Goal: Communication & Community: Answer question/provide support

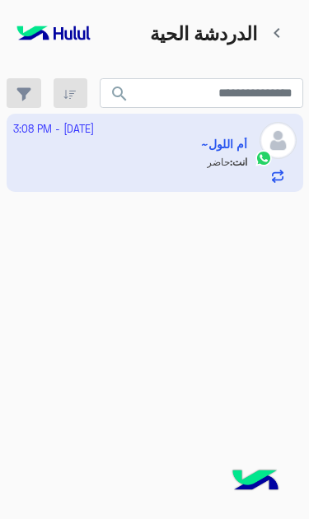
click at [218, 127] on app-inbox-user "4 October - 3:08 PM أم اللول~ انت : حاضر" at bounding box center [155, 152] width 296 height 77
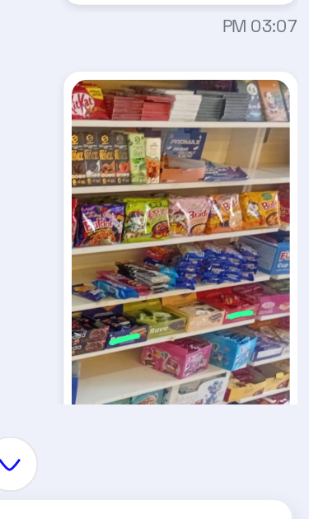
click at [186, 208] on img at bounding box center [242, 308] width 113 height 200
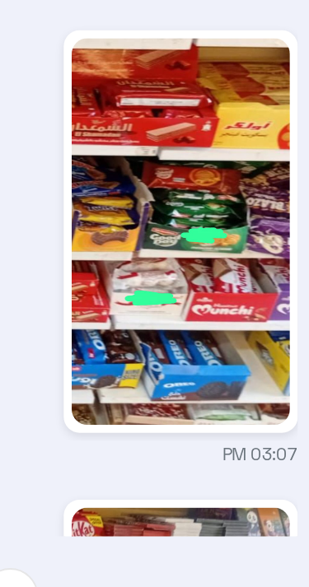
click at [118, 197] on div "Oct 4, 2025 خالد صقر 02:57 PM المكرونة هلال خالد صقر 02:57 PM زكاتك مافي اي بسك…" at bounding box center [154, 282] width 309 height 324
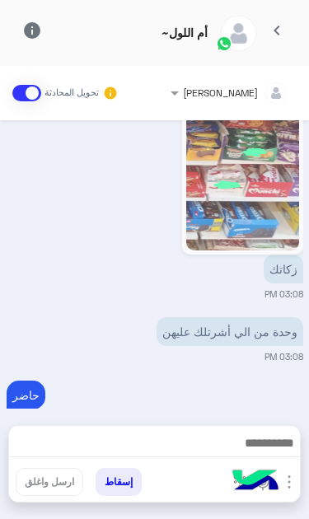
scroll to position [1077, 0]
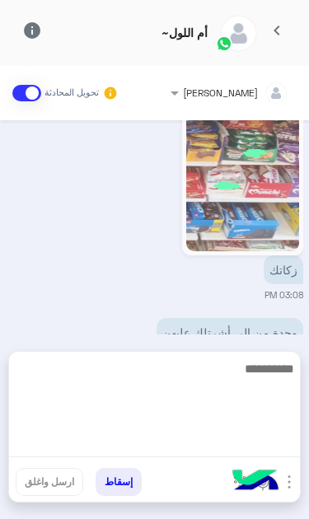
click at [211, 450] on textarea at bounding box center [154, 407] width 291 height 99
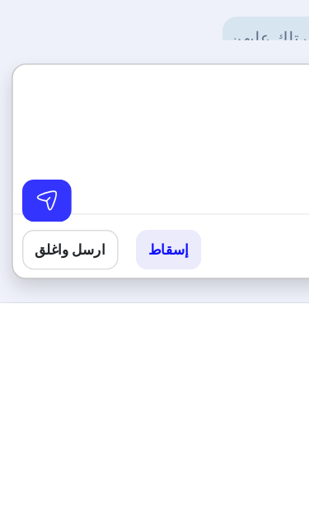
type textarea "****"
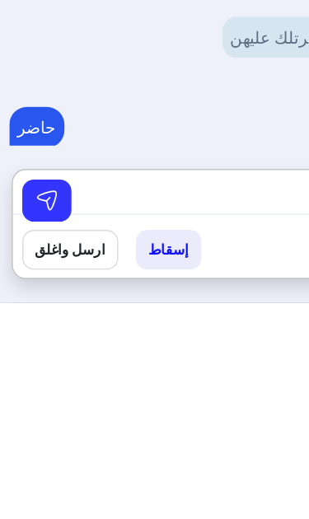
click at [32, 439] on img at bounding box center [33, 447] width 16 height 16
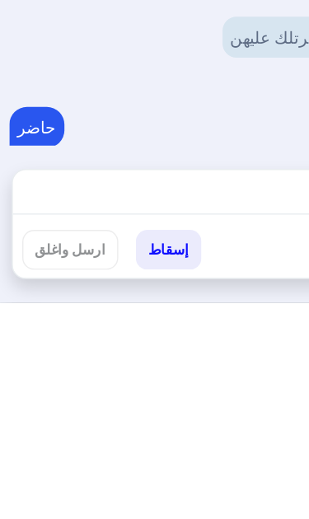
scroll to position [1131, 0]
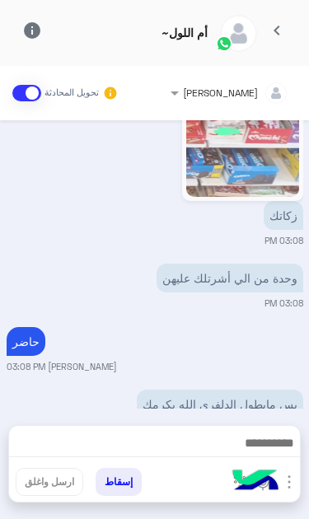
click at [277, 30] on span "chevron_left" at bounding box center [277, 31] width 20 height 20
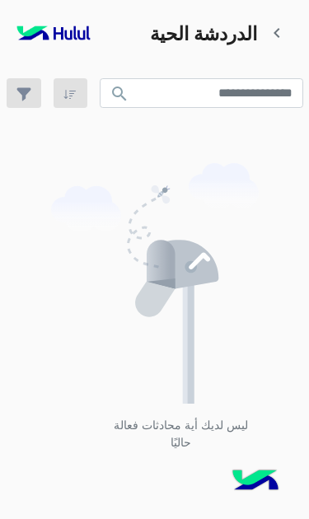
click at [277, 28] on span "chevron_left" at bounding box center [277, 33] width 20 height 20
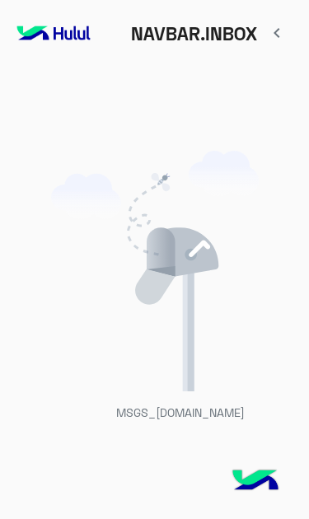
click at [276, 30] on span "chevron_left" at bounding box center [277, 33] width 20 height 20
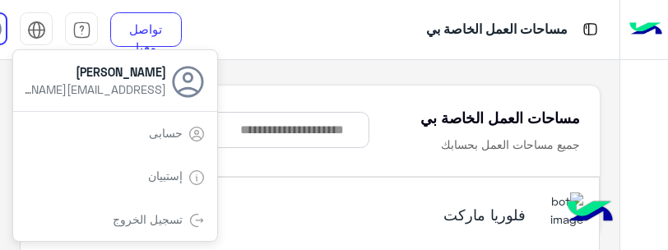
click at [89, 133] on div "حسابى" at bounding box center [115, 133] width 204 height 44
click at [138, 134] on div "حسابى" at bounding box center [115, 133] width 204 height 44
click at [308, 16] on div "مساحات العمل الخاصة بي" at bounding box center [413, 29] width 413 height 59
click at [265, 19] on div "مساحات العمل الخاصة بي" at bounding box center [413, 29] width 413 height 59
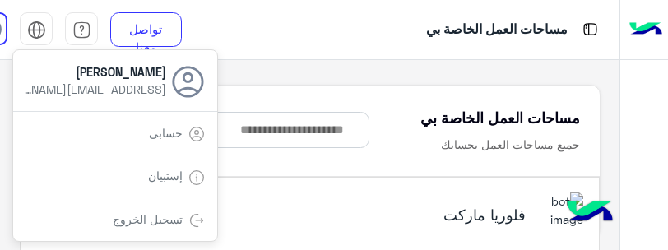
click at [308, 33] on div "مساحات العمل الخاصة بي" at bounding box center [413, 29] width 413 height 59
click at [308, 212] on h5 "فلوريا ماركت" at bounding box center [428, 215] width 198 height 20
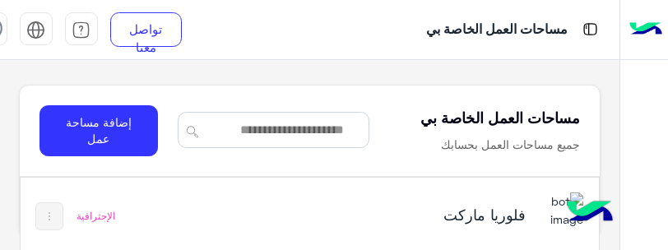
click at [308, 205] on h5 "فلوريا ماركت" at bounding box center [428, 215] width 198 height 20
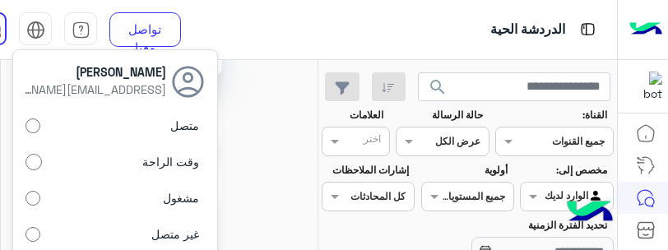
click at [158, 114] on label "متصل" at bounding box center [115, 126] width 179 height 30
click at [308, 13] on div "الدردشة الحية" at bounding box center [412, 29] width 412 height 59
click at [252, 178] on img at bounding box center [159, 136] width 238 height 273
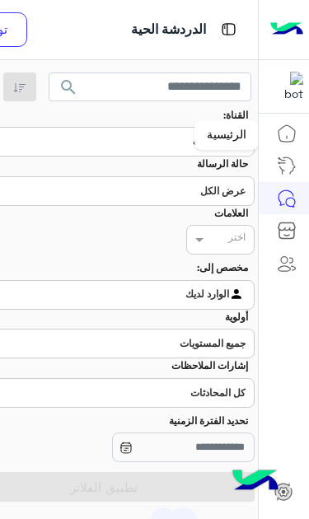
click at [282, 137] on icon at bounding box center [287, 133] width 20 height 20
click at [284, 165] on icon at bounding box center [287, 166] width 20 height 20
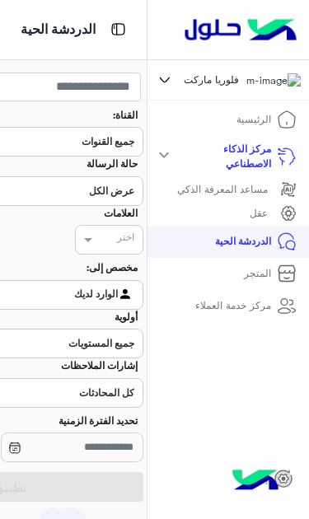
click at [257, 248] on link "الدردشة الحية" at bounding box center [256, 242] width 107 height 32
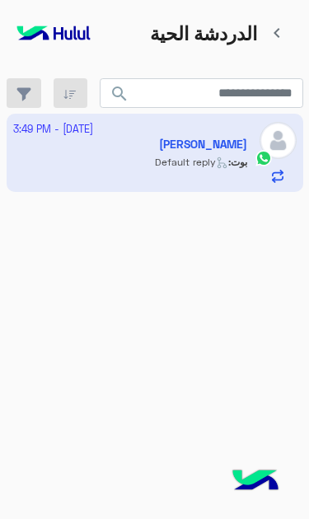
click at [92, 142] on app-inbox-user "[DATE] - 3:49 PM [PERSON_NAME] : Default reply" at bounding box center [155, 152] width 296 height 77
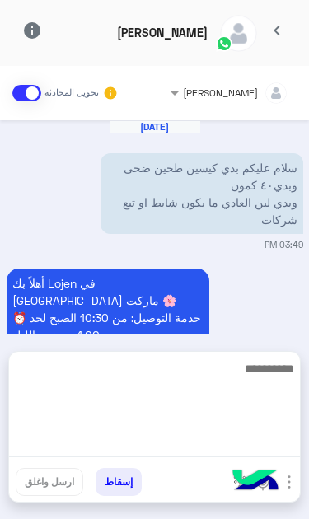
click at [229, 452] on textarea at bounding box center [154, 407] width 291 height 99
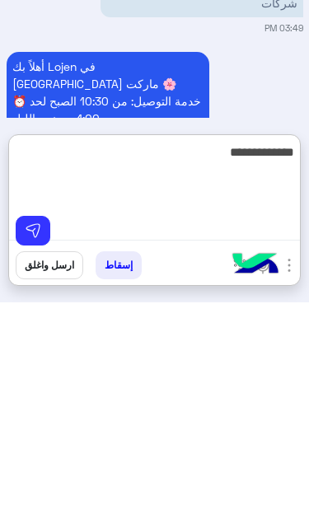
type textarea "**********"
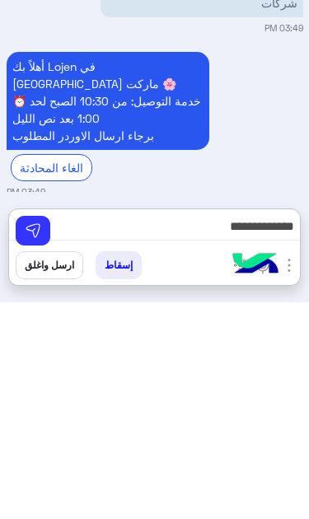
click at [33, 439] on img at bounding box center [33, 447] width 16 height 16
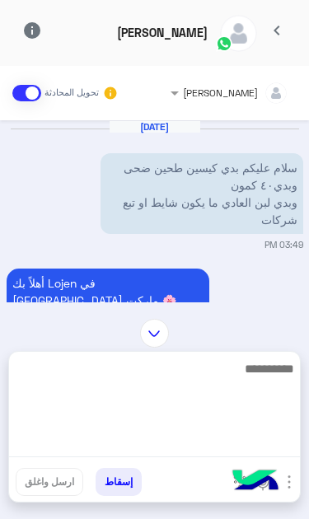
click at [214, 450] on textarea at bounding box center [154, 407] width 291 height 99
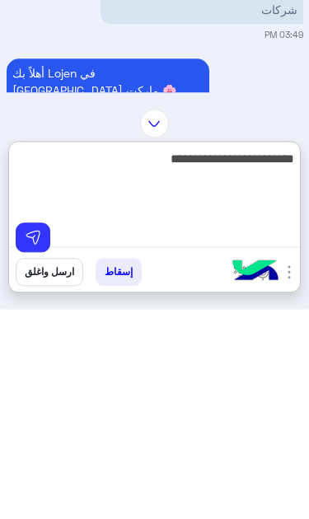
type textarea "**********"
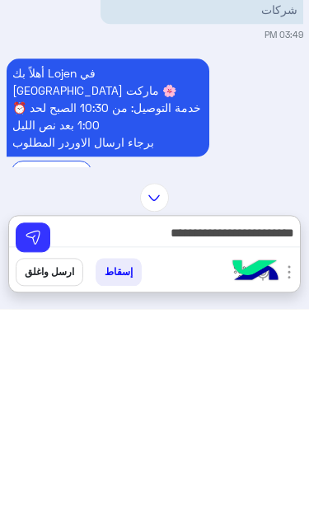
click at [30, 439] on img at bounding box center [33, 447] width 16 height 16
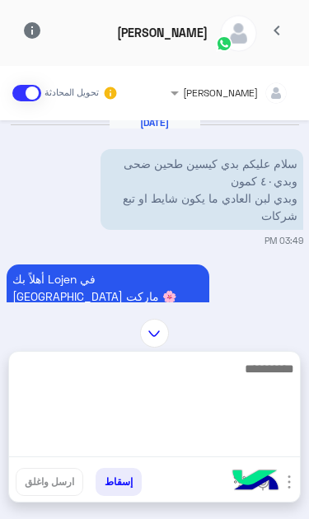
click at [219, 447] on textarea at bounding box center [154, 407] width 291 height 99
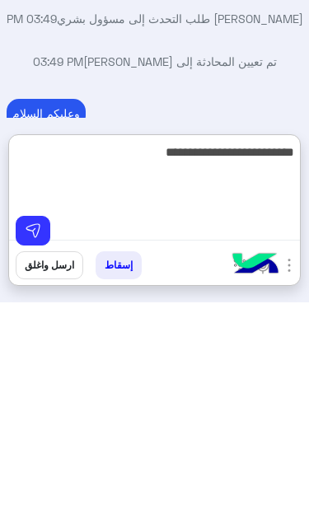
type textarea "**********"
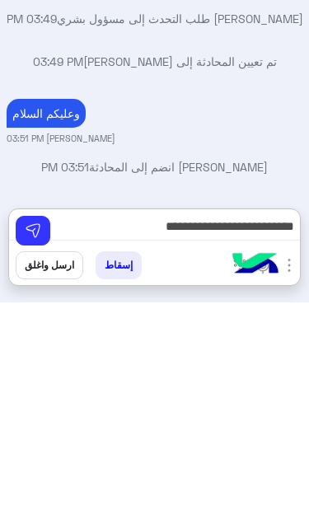
click at [35, 439] on img at bounding box center [33, 447] width 16 height 16
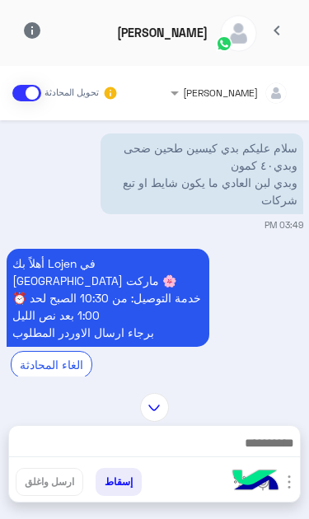
scroll to position [16, 0]
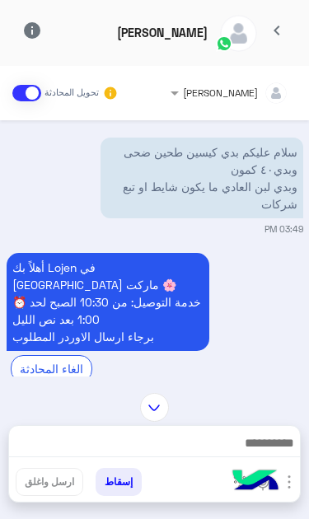
click at [221, 454] on div "[PERSON_NAME] طلب التحدث إلى مسؤول بشري 03:49 PM" at bounding box center [155, 469] width 296 height 30
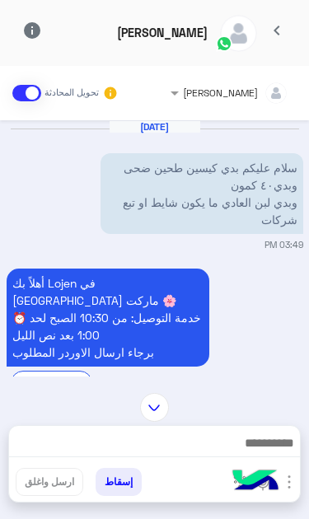
click at [220, 376] on div "[DATE] سلام عليكم بدي كيسين طحين ضحى وبدي٤٠ كمون وبدي لبن العادي ما يكون شايط ا…" at bounding box center [154, 248] width 309 height 256
click at [270, 30] on button "chevron_left" at bounding box center [277, 33] width 40 height 35
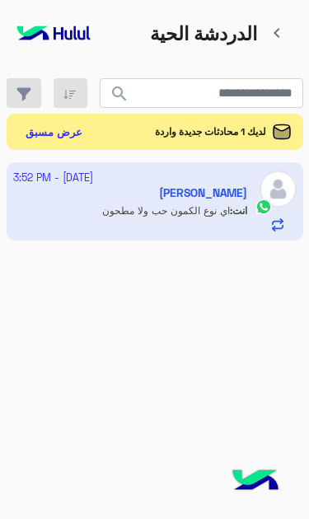
click at [36, 120] on button "عرض مسبق" at bounding box center [54, 132] width 71 height 24
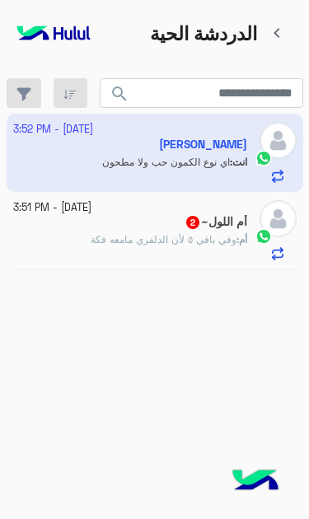
click at [96, 232] on div "أم : وفي باقي ٥ لأن الدلفري مامعه فكة" at bounding box center [130, 246] width 234 height 29
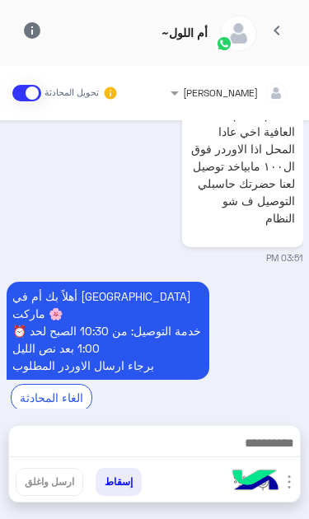
scroll to position [544, 0]
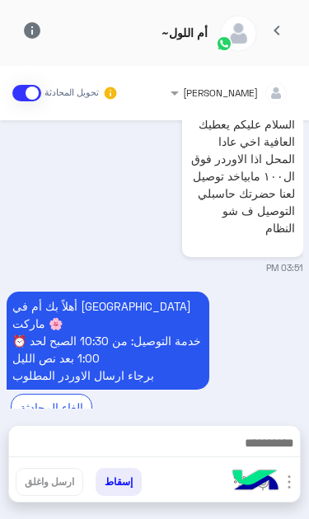
click at [240, 459] on img at bounding box center [255, 482] width 58 height 58
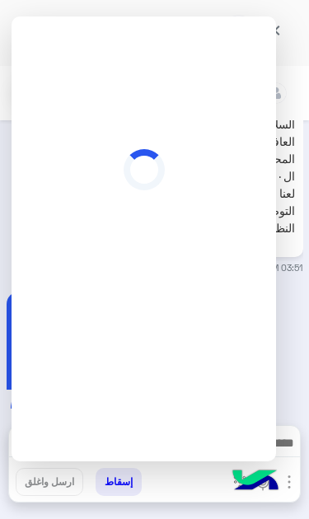
scroll to position [542, 0]
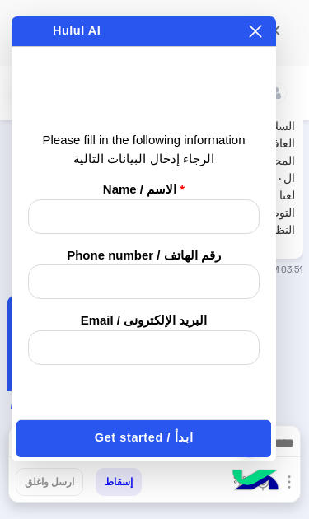
click at [278, 126] on p "السلام عليكم يعطيك العافية اخي عادا المحل اذا الاوردر فوق ال١٠٠ مابياخد توصيل ل…" at bounding box center [242, 177] width 113 height 129
click at [247, 39] on div "Enabling auto play will automatically play the message, allowing you to hear it…" at bounding box center [242, 31] width 41 height 18
click at [258, 34] on icon at bounding box center [255, 32] width 12 height 12
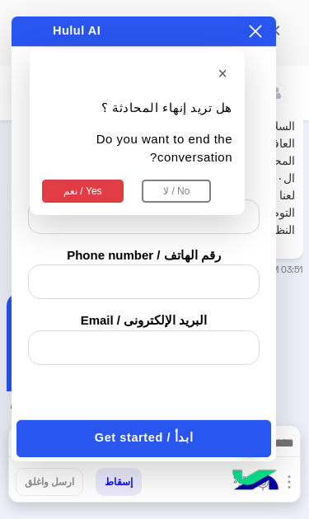
click at [72, 179] on button "نعم / Yes" at bounding box center [82, 190] width 81 height 23
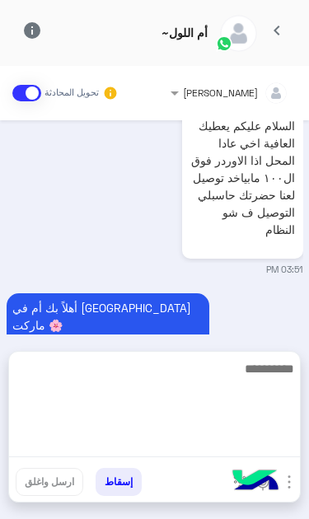
click at [226, 450] on textarea at bounding box center [154, 407] width 291 height 99
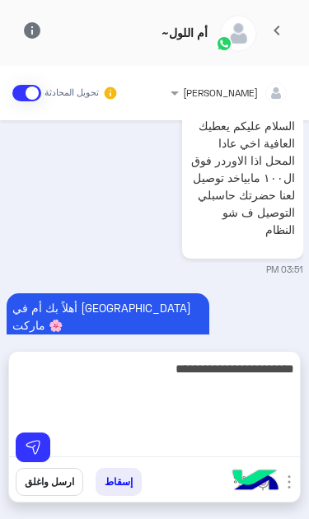
type textarea "**********"
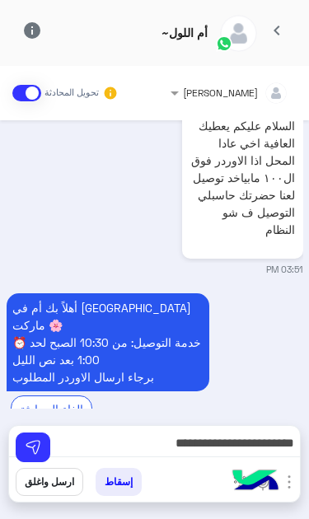
click at [31, 440] on img at bounding box center [33, 447] width 16 height 16
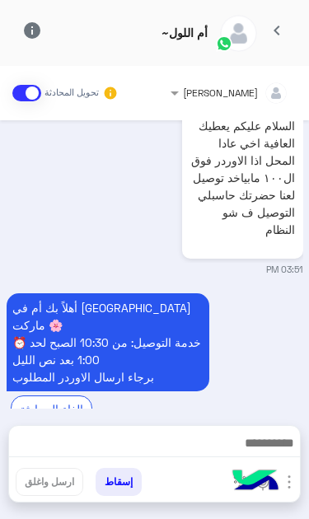
scroll to position [597, 0]
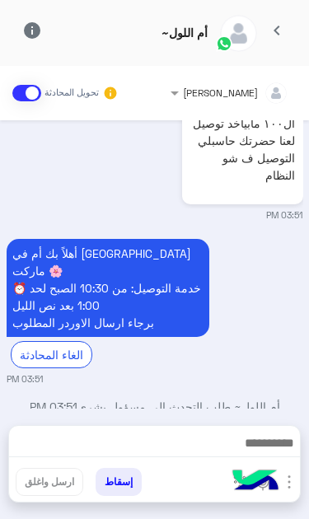
click at [85, 496] on img at bounding box center [75, 506] width 20 height 20
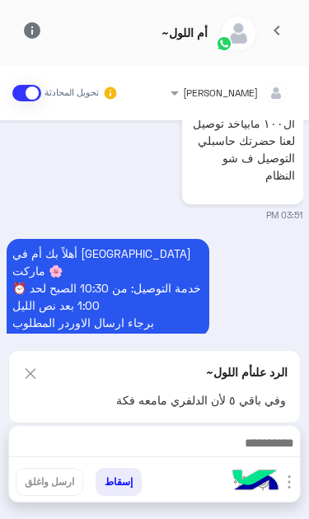
scroll to position [698, 0]
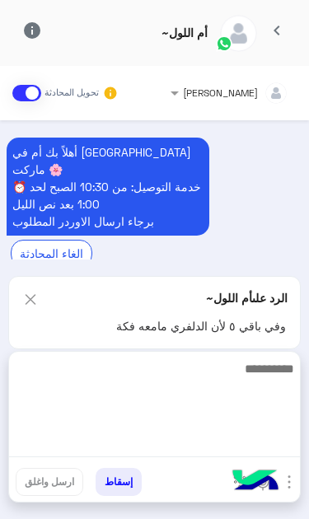
click at [228, 453] on textarea at bounding box center [154, 407] width 291 height 99
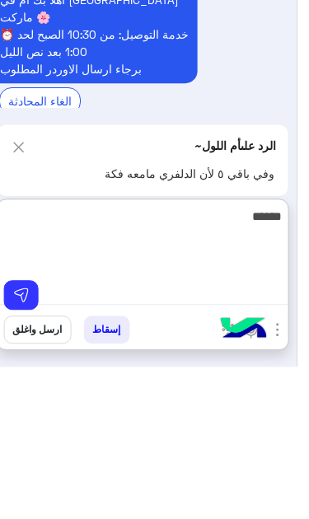
scroll to position [0, 0]
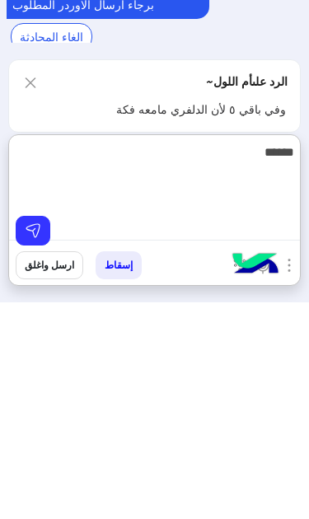
type textarea "******"
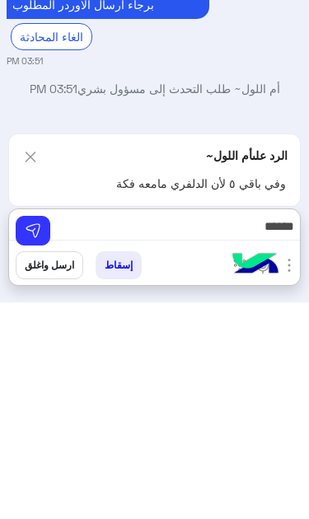
click at [37, 439] on img at bounding box center [33, 447] width 16 height 16
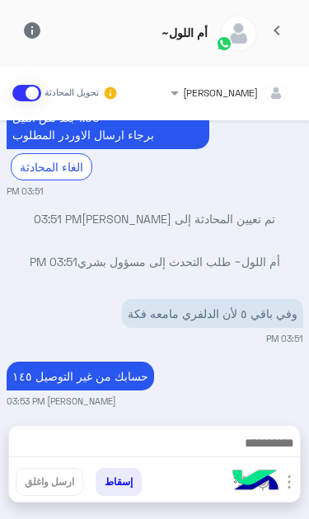
scroll to position [839, 0]
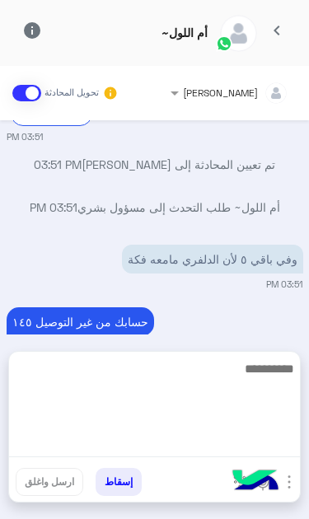
click at [216, 457] on textarea at bounding box center [154, 407] width 291 height 99
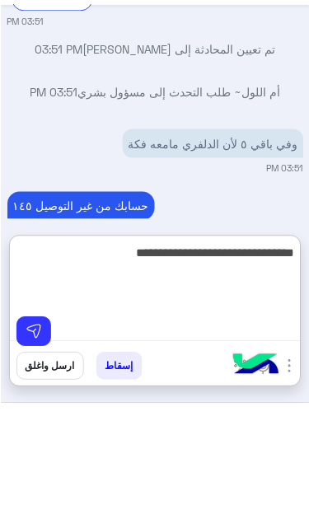
scroll to position [0, 0]
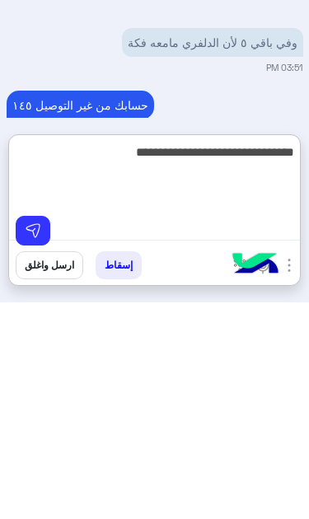
type textarea "**********"
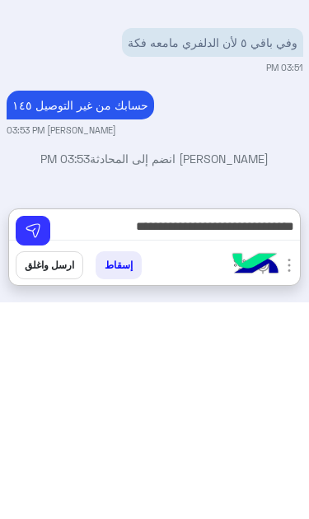
click at [34, 439] on img at bounding box center [33, 447] width 16 height 16
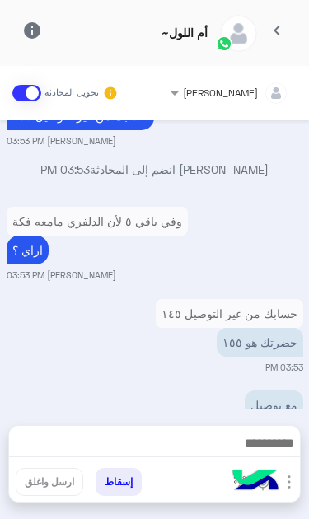
scroll to position [1043, 0]
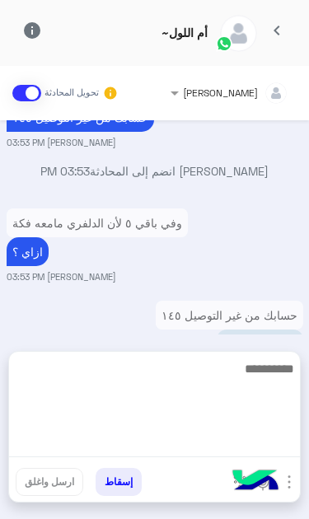
click at [223, 457] on textarea at bounding box center [154, 407] width 291 height 99
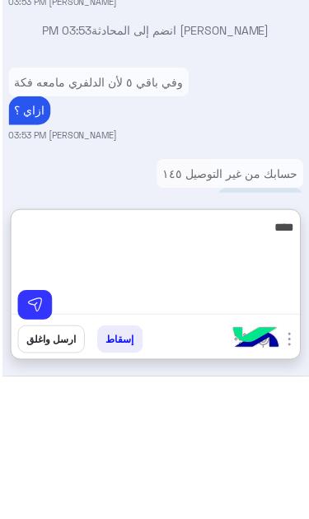
scroll to position [0, 0]
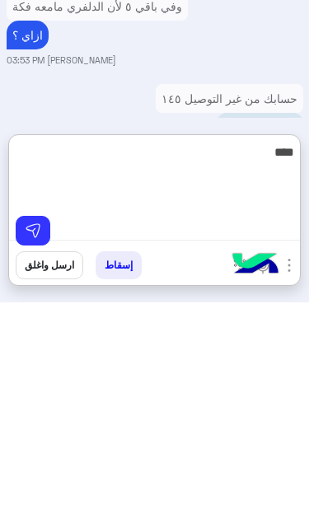
type textarea "****"
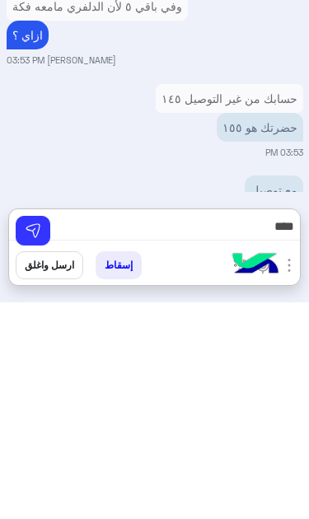
click at [30, 439] on img at bounding box center [33, 447] width 16 height 16
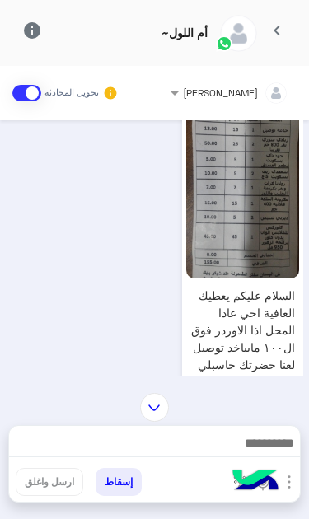
scroll to position [366, 0]
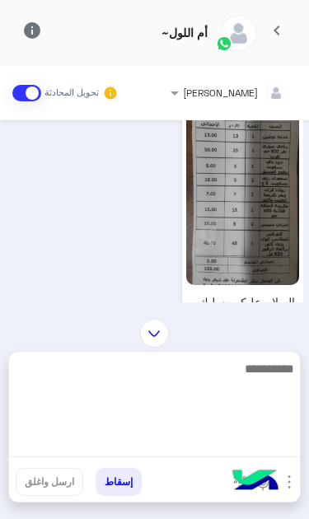
click at [224, 451] on textarea at bounding box center [154, 407] width 291 height 99
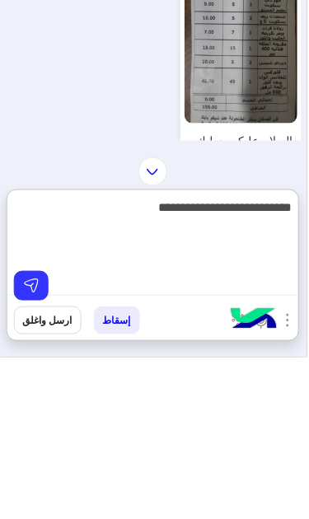
scroll to position [0, 0]
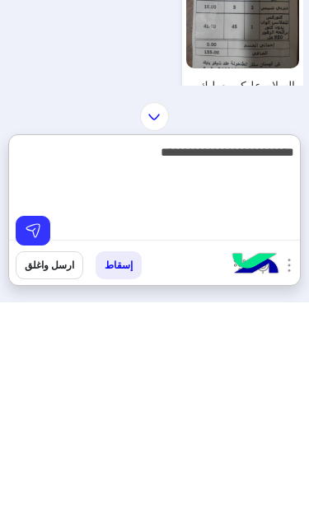
type textarea "**********"
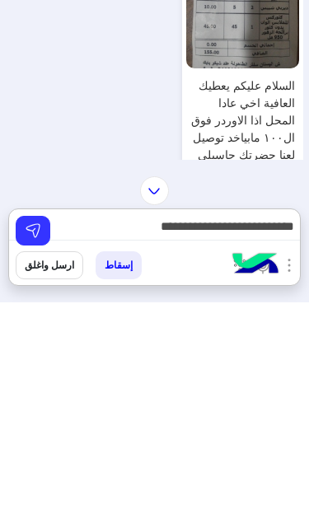
click at [34, 439] on img at bounding box center [33, 447] width 16 height 16
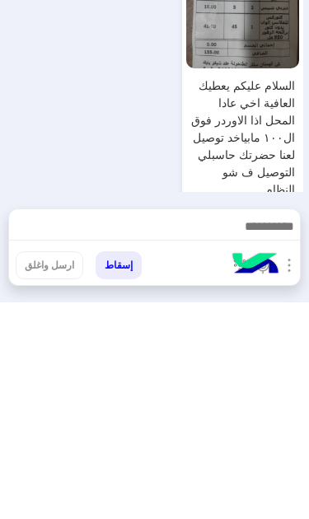
scroll to position [1152, 0]
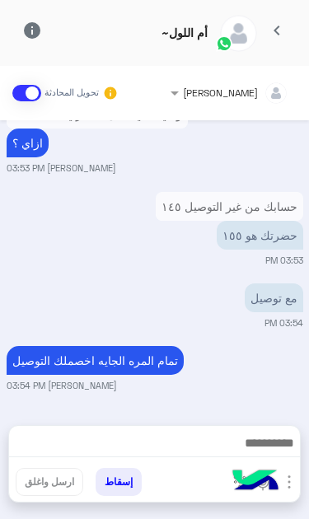
click at [274, 26] on span "chevron_left" at bounding box center [277, 31] width 20 height 20
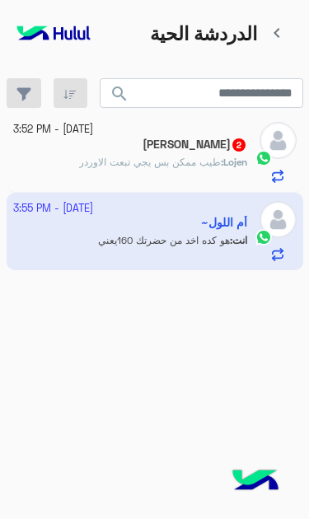
click at [222, 156] on b "Lojen :" at bounding box center [234, 162] width 26 height 12
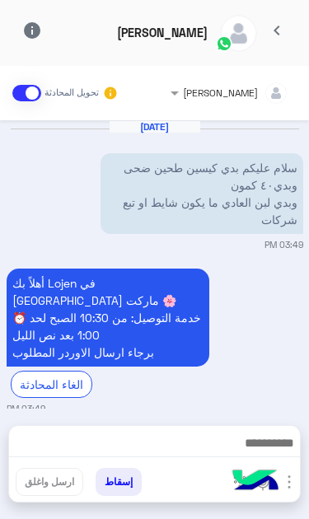
scroll to position [350, 0]
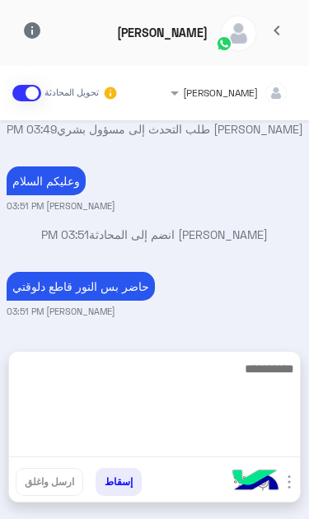
click at [222, 452] on textarea at bounding box center [154, 407] width 291 height 99
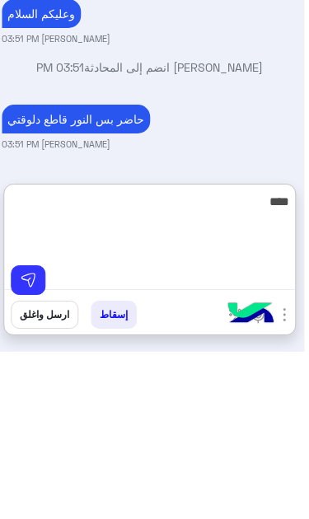
scroll to position [0, 0]
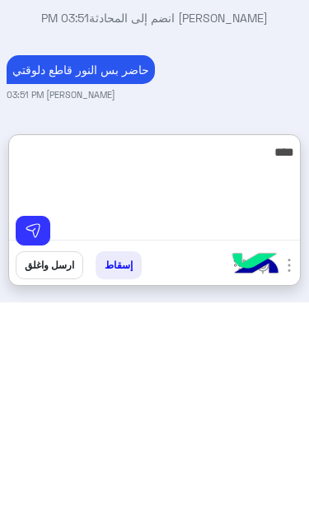
type textarea "****"
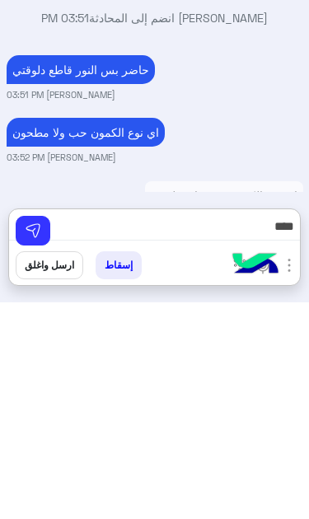
click at [34, 439] on img at bounding box center [33, 447] width 16 height 16
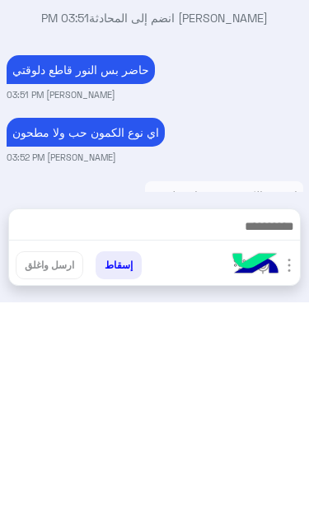
scroll to position [404, 0]
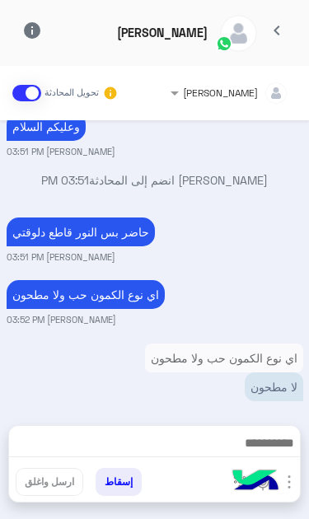
click at [281, 34] on span "chevron_left" at bounding box center [277, 31] width 20 height 20
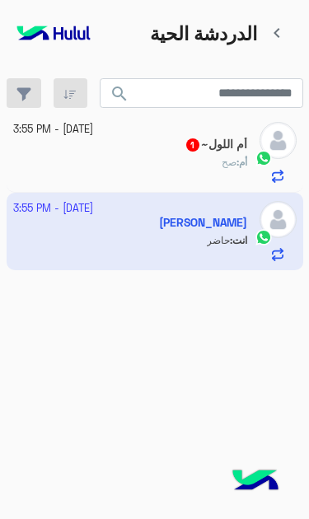
click at [218, 155] on div "أم : صح" at bounding box center [130, 169] width 234 height 29
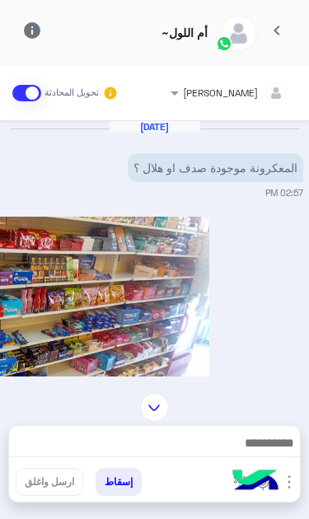
scroll to position [1260, 0]
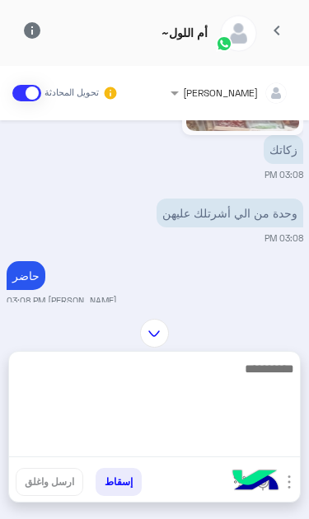
click at [226, 448] on textarea at bounding box center [154, 407] width 291 height 99
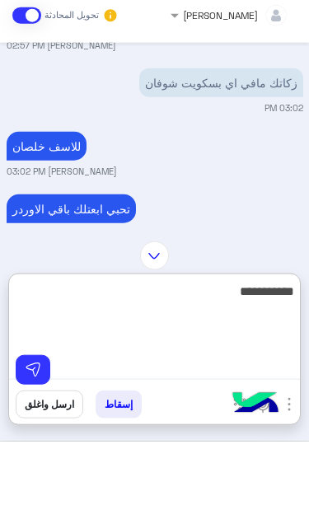
scroll to position [352, 0]
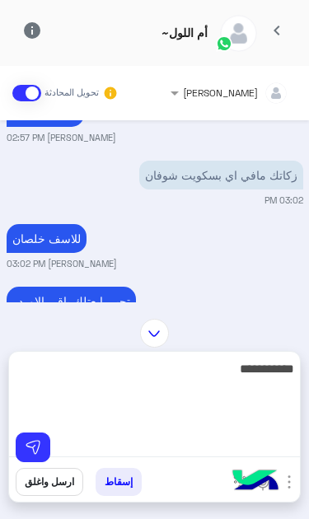
type textarea "**********"
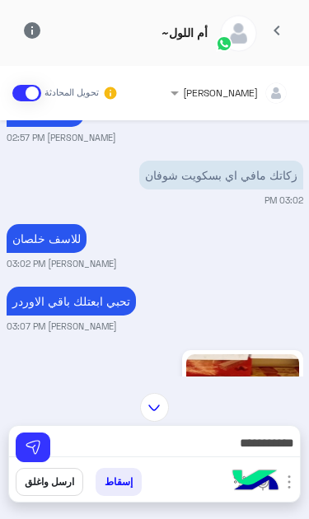
click at [282, 26] on span "chevron_left" at bounding box center [277, 31] width 20 height 20
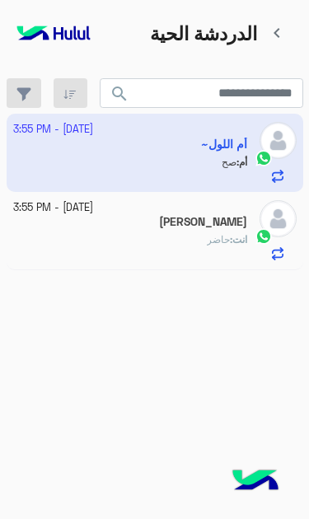
click at [220, 153] on app-inbox-user "[DATE] - 3:55 PM أم اللول~ أم : صح" at bounding box center [155, 152] width 296 height 77
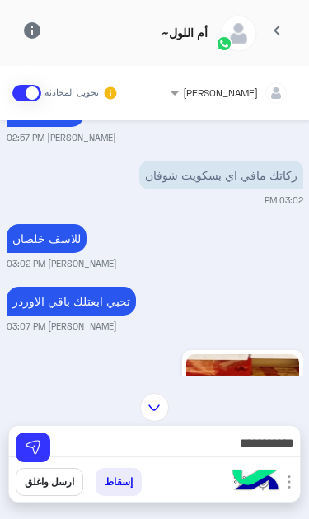
click at [35, 449] on img at bounding box center [33, 447] width 16 height 16
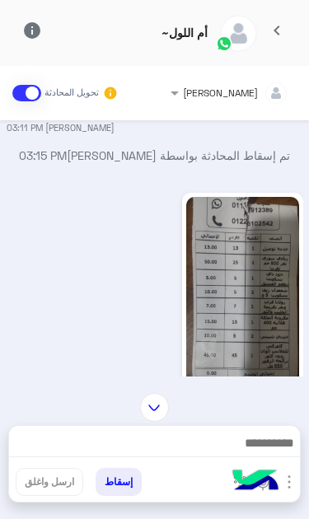
scroll to position [1555, 0]
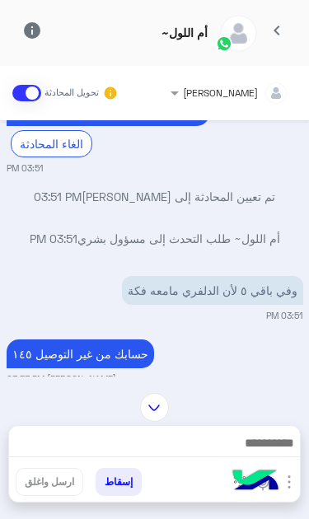
click at [251, 376] on div "[DATE] المعكرونة موجودة صدف او هلال ؟ 02:57 PM [PERSON_NAME] 02:57 PM المكرونة …" at bounding box center [154, 248] width 309 height 256
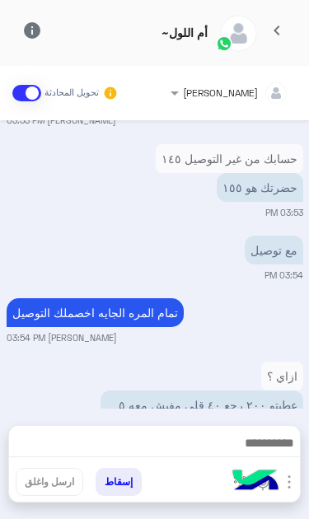
scroll to position [2503, 0]
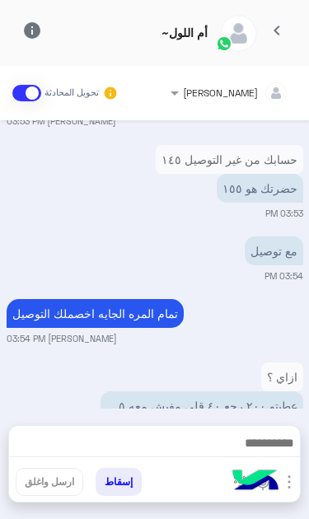
click at [262, 33] on button "chevron_left" at bounding box center [277, 33] width 40 height 35
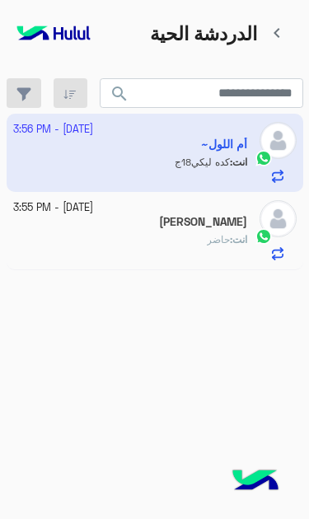
click at [224, 232] on div "انت : حاضر" at bounding box center [130, 246] width 234 height 29
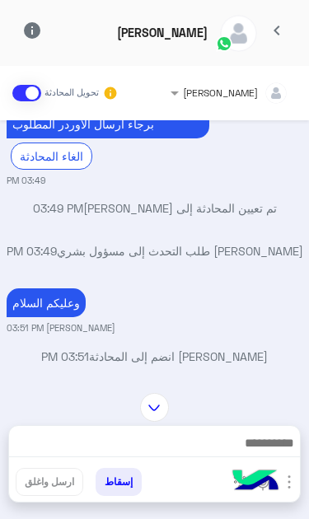
scroll to position [230, 0]
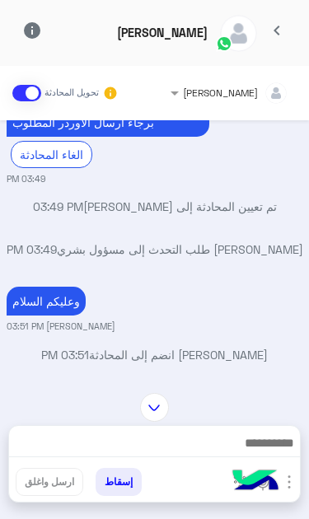
click at [222, 376] on div "[DATE] سلام عليكم بدي كيسين طحين ضحى وبدي٤٠ كمون وبدي لبن العادي ما يكون شايط ا…" at bounding box center [154, 248] width 309 height 256
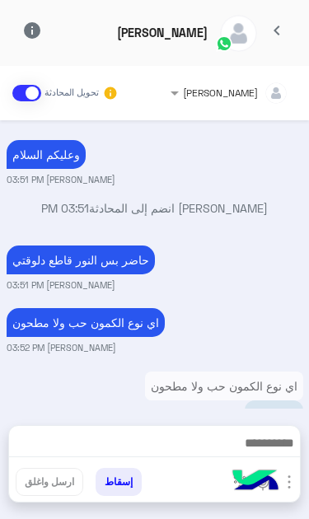
scroll to position [402, 0]
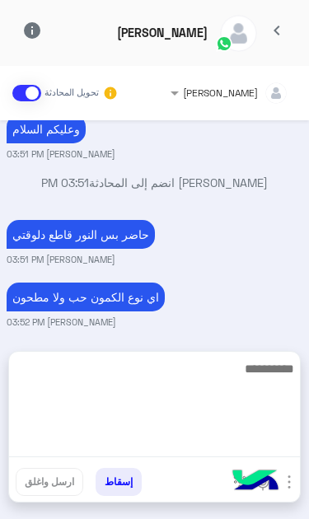
click at [203, 452] on textarea at bounding box center [154, 407] width 291 height 99
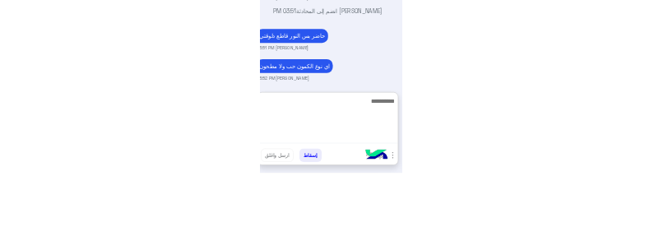
scroll to position [0, 0]
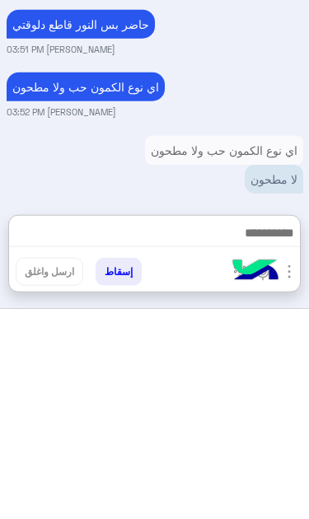
click at [283, 453] on img at bounding box center [255, 482] width 58 height 58
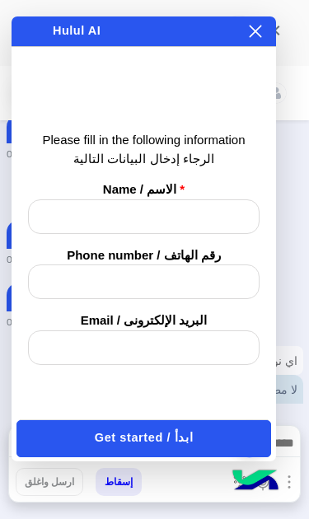
click at [251, 40] on button at bounding box center [255, 31] width 16 height 18
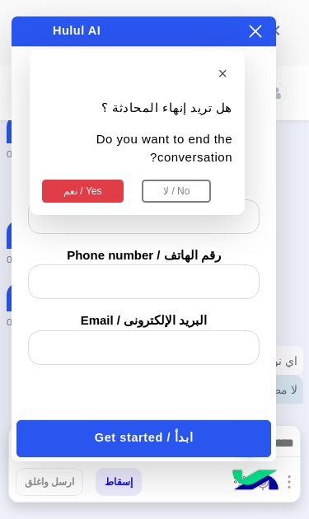
click at [77, 179] on button "نعم / Yes" at bounding box center [82, 190] width 81 height 23
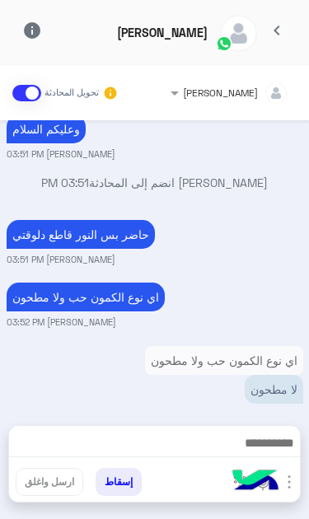
click at [263, 487] on img at bounding box center [255, 482] width 58 height 58
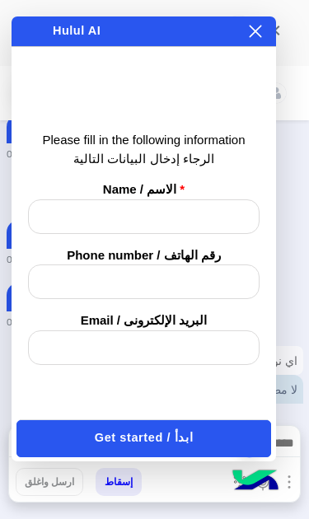
click at [260, 39] on button at bounding box center [255, 31] width 16 height 18
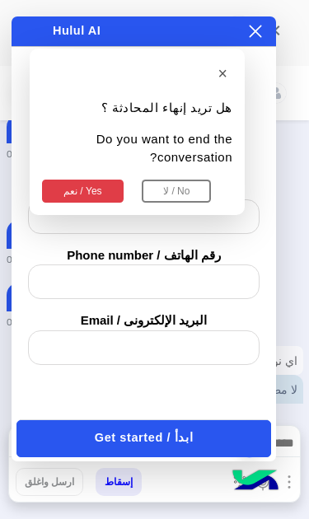
click at [268, 487] on img at bounding box center [255, 482] width 58 height 58
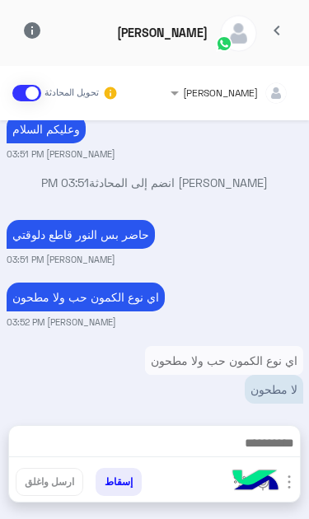
click at [268, 487] on img at bounding box center [255, 482] width 58 height 58
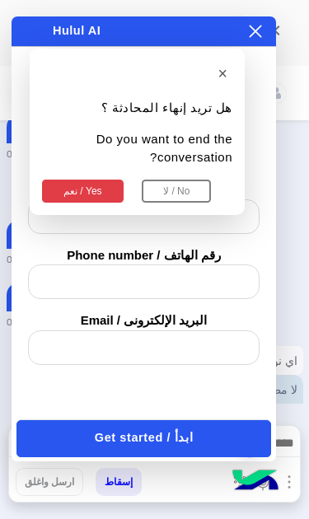
click at [268, 29] on div "× هل تريد إنهاء المحادثة ؟ Do you want to end the conversation? نعم / Yes لا / …" at bounding box center [144, 31] width 264 height 30
click at [75, 179] on button "نعم / Yes" at bounding box center [82, 190] width 81 height 23
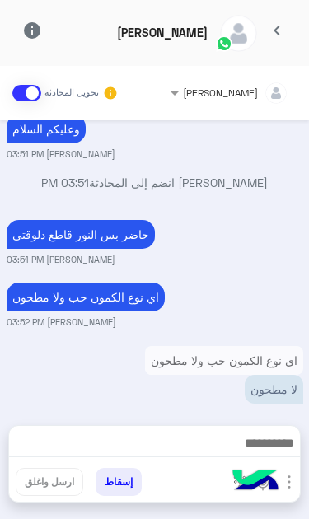
click at [266, 490] on img at bounding box center [255, 482] width 58 height 58
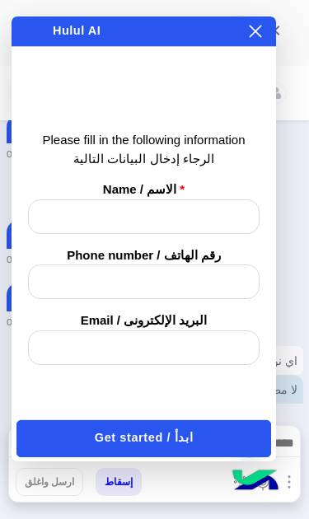
click at [263, 26] on div "Enabling auto play will automatically play the message, allowing you to hear it…" at bounding box center [242, 31] width 41 height 18
click at [286, 483] on img "button" at bounding box center [289, 482] width 20 height 20
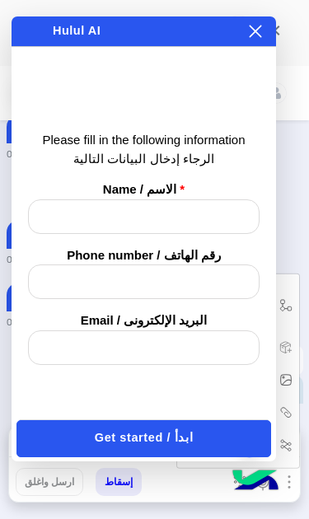
click at [246, 43] on div "× هل تريد إنهاء المحادثة ؟ Do you want to end the conversation? نعم / Yes لا / …" at bounding box center [144, 31] width 264 height 30
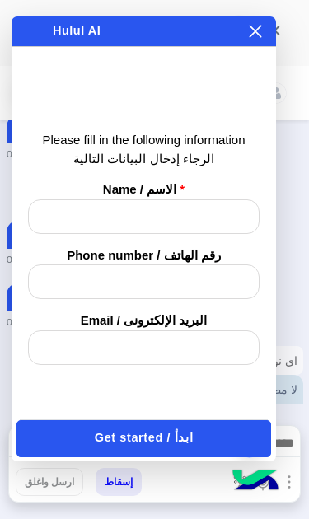
click at [246, 43] on div "× هل تريد إنهاء المحادثة ؟ Do you want to end the conversation? نعم / Yes لا / …" at bounding box center [144, 31] width 264 height 30
click at [270, 22] on div "× هل تريد إنهاء المحادثة ؟ Do you want to end the conversation? نعم / Yes لا / …" at bounding box center [144, 31] width 264 height 30
click at [249, 36] on icon at bounding box center [255, 32] width 12 height 12
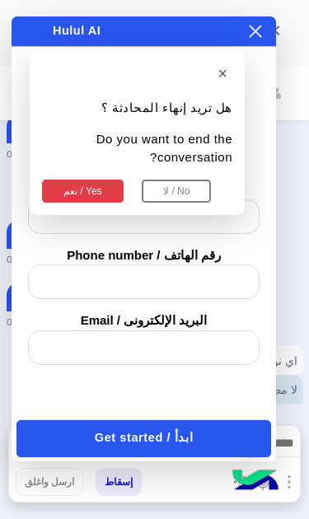
click at [109, 179] on button "نعم / Yes" at bounding box center [82, 190] width 81 height 23
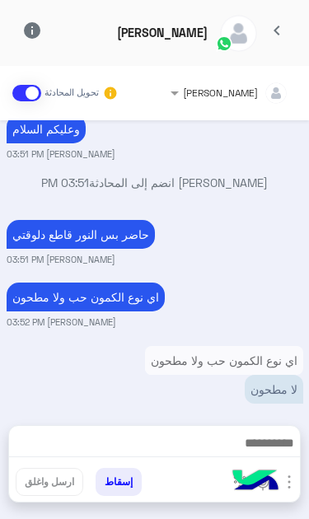
click at [291, 490] on img "button" at bounding box center [289, 482] width 20 height 20
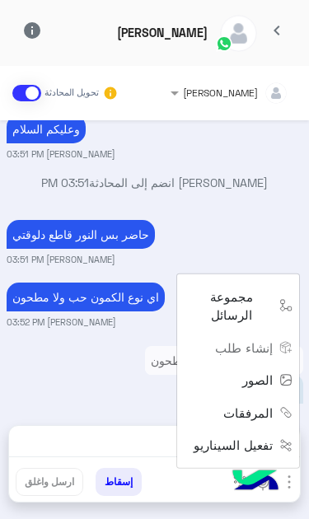
click at [92, 358] on div "[DATE] سلام عليكم بدي كيسين طحين ضحى وبدي٤٠ كمون وبدي لبن العادي ما يكون شايط ا…" at bounding box center [154, 264] width 309 height 288
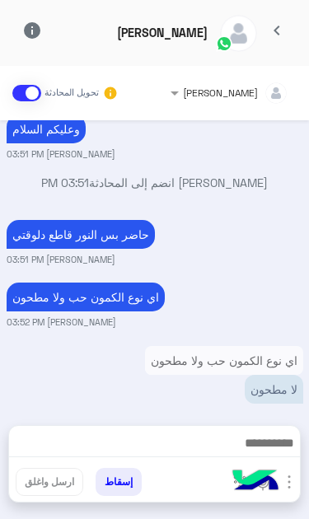
click at [267, 488] on img at bounding box center [255, 482] width 58 height 58
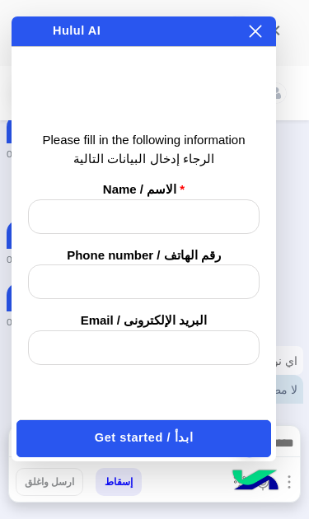
click at [270, 27] on div "× هل تريد إنهاء المحادثة ؟ Do you want to end the conversation? نعم / Yes لا / …" at bounding box center [144, 31] width 264 height 30
click at [258, 35] on icon at bounding box center [255, 31] width 13 height 13
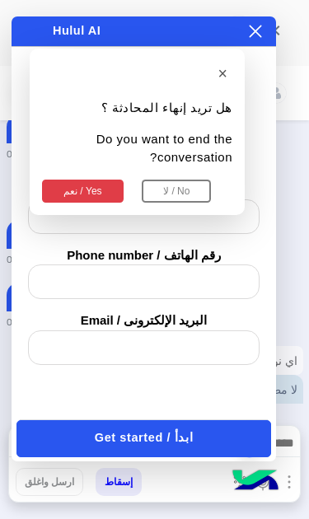
click at [255, 23] on button at bounding box center [255, 31] width 16 height 18
click at [77, 179] on button "نعم / Yes" at bounding box center [82, 190] width 81 height 23
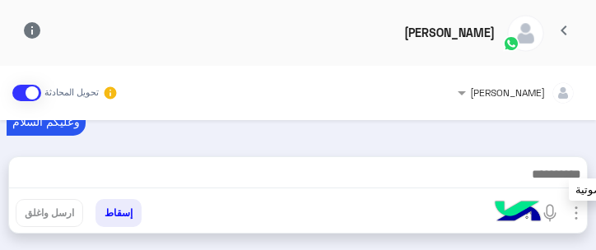
click at [308, 210] on div "ابدأ تسجيل ملاحظة صوتية" at bounding box center [537, 216] width 58 height 27
click at [308, 213] on img "button" at bounding box center [576, 213] width 20 height 20
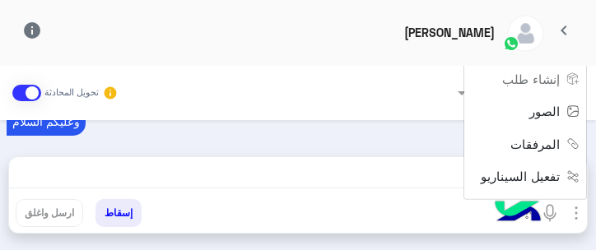
click at [308, 193] on button "تفعيل السيناريو" at bounding box center [527, 176] width 119 height 33
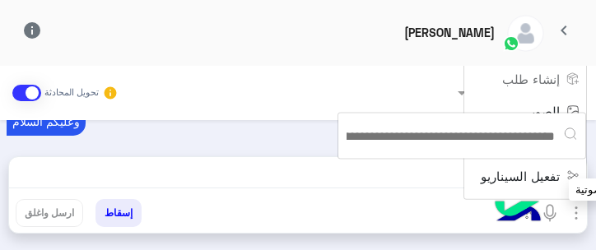
click at [308, 206] on img at bounding box center [550, 213] width 20 height 20
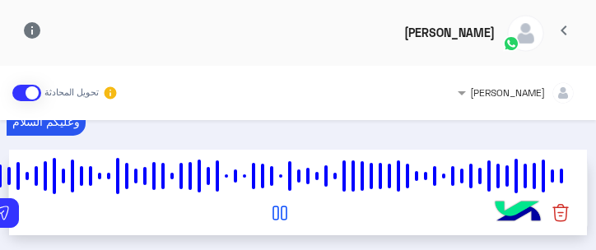
click at [18, 217] on button at bounding box center [1, 213] width 35 height 30
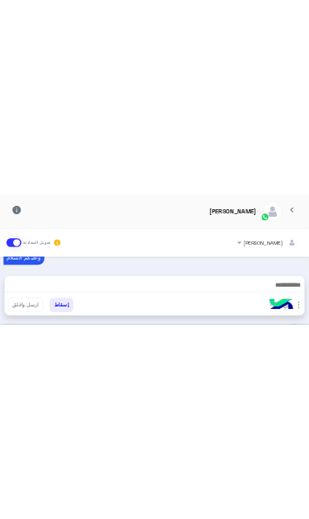
scroll to position [404, 0]
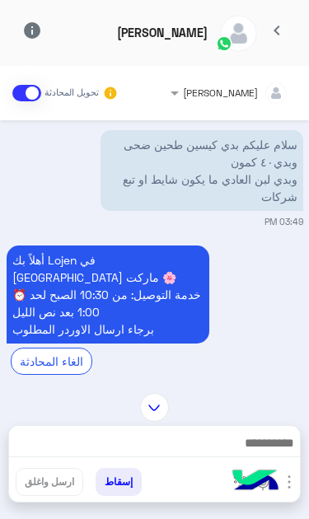
click at [285, 29] on span "chevron_left" at bounding box center [277, 31] width 20 height 20
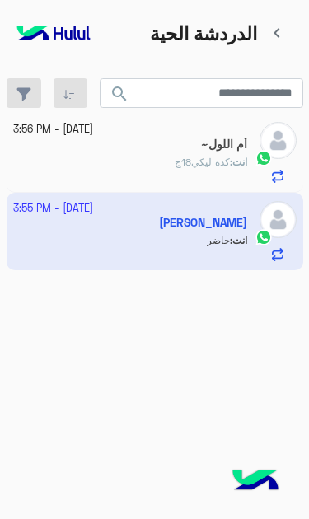
scroll to position [0, 0]
click at [238, 156] on span "انت" at bounding box center [239, 162] width 15 height 12
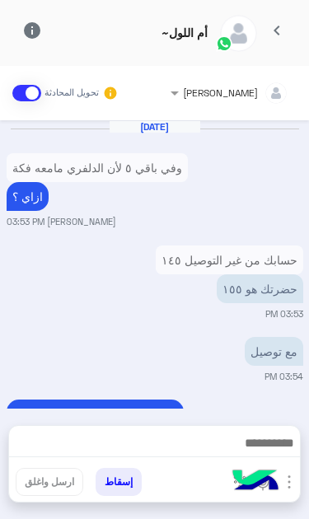
scroll to position [352, 0]
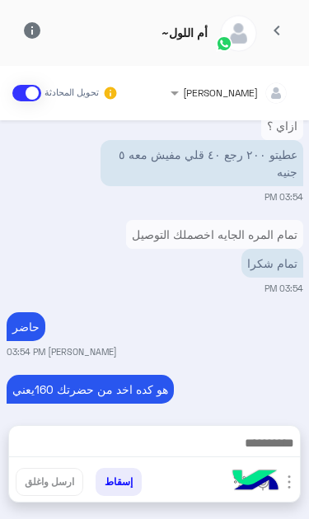
click at [101, 483] on button "إسقاط" at bounding box center [118, 482] width 46 height 28
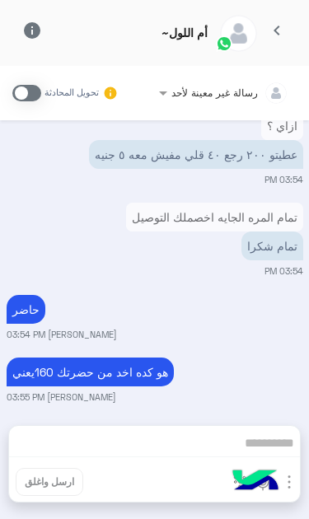
scroll to position [389, 0]
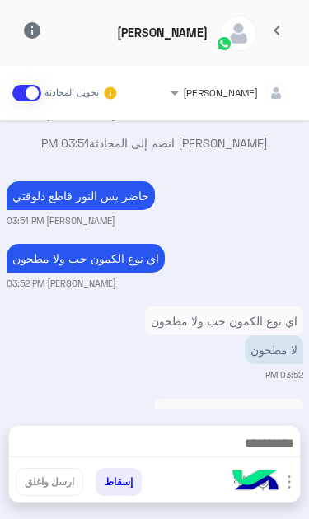
scroll to position [325, 0]
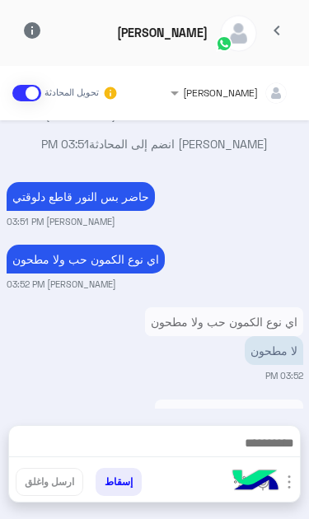
click at [278, 27] on span "chevron_left" at bounding box center [277, 31] width 20 height 20
